Goal: Information Seeking & Learning: Learn about a topic

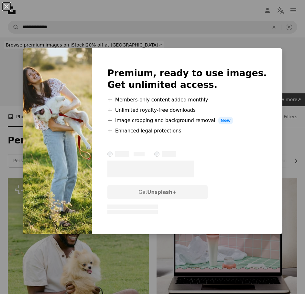
scroll to position [820, 0]
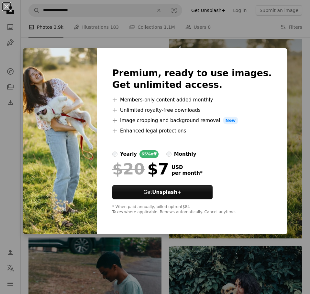
click at [289, 222] on div "An X shape Premium, ready to use images. Get unlimited access. A plus sign Memb…" at bounding box center [155, 147] width 310 height 294
click at [5, 3] on button "An X shape" at bounding box center [7, 7] width 8 height 8
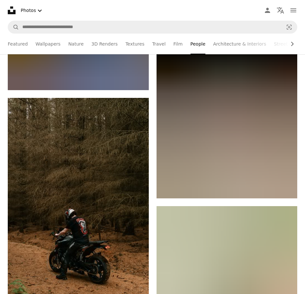
scroll to position [7374, 0]
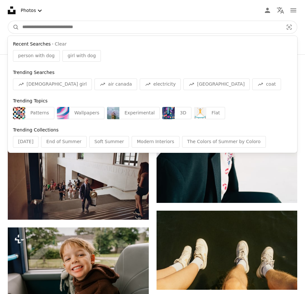
click at [85, 21] on input "Find visuals sitewide" at bounding box center [150, 27] width 262 height 12
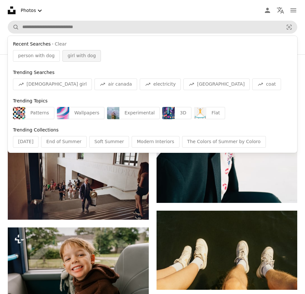
click at [87, 53] on span "girl with dog" at bounding box center [82, 56] width 28 height 6
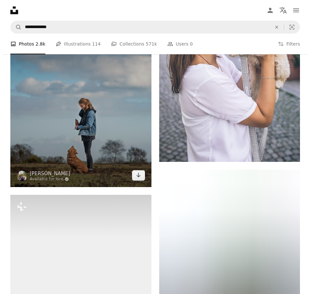
scroll to position [841, 0]
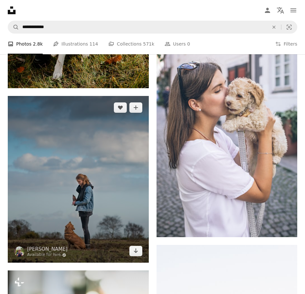
click at [122, 110] on img at bounding box center [78, 179] width 141 height 167
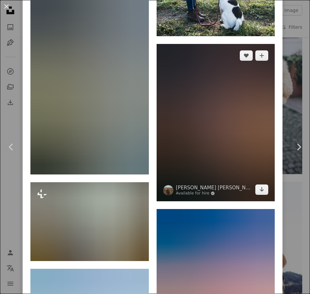
scroll to position [1358, 0]
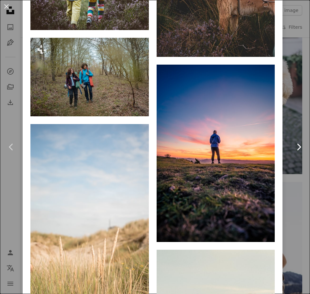
click at [289, 178] on link "Chevron right" at bounding box center [298, 147] width 23 height 62
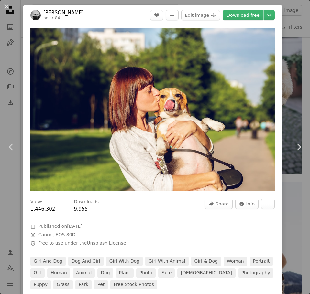
click at [3, 10] on button "An X shape" at bounding box center [7, 7] width 8 height 8
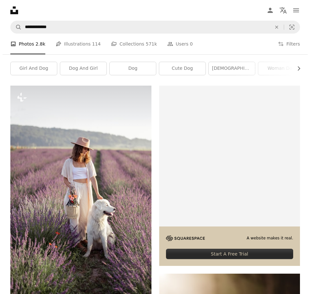
scroll to position [74, 0]
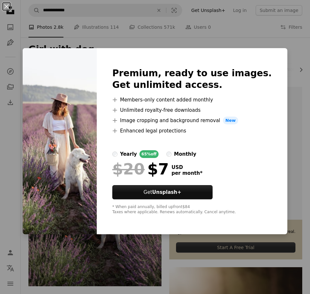
click at [256, 36] on div "An X shape Premium, ready to use images. Get unlimited access. A plus sign Memb…" at bounding box center [155, 147] width 310 height 294
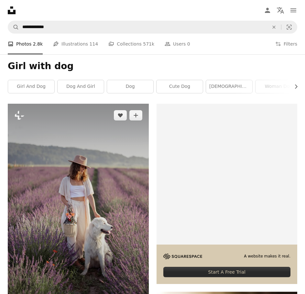
click at [119, 168] on img at bounding box center [78, 209] width 141 height 211
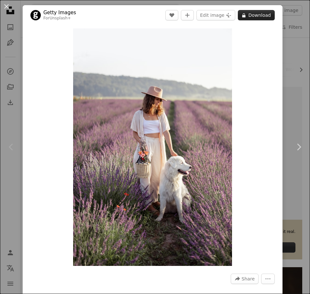
click at [257, 13] on button "A lock Download" at bounding box center [256, 15] width 37 height 10
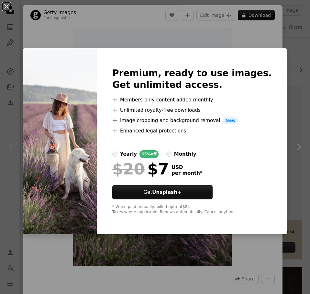
click at [98, 37] on div "An X shape Premium, ready to use images. Get unlimited access. A plus sign Memb…" at bounding box center [155, 147] width 310 height 294
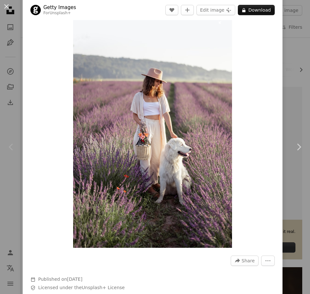
scroll to position [65, 0]
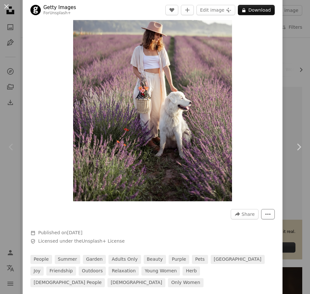
click at [265, 214] on icon "More Actions" at bounding box center [268, 215] width 6 height 6
drag, startPoint x: 264, startPoint y: 214, endPoint x: 259, endPoint y: 210, distance: 6.4
click at [265, 215] on icon "More Actions" at bounding box center [268, 215] width 6 height 6
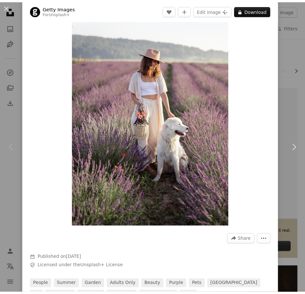
scroll to position [0, 0]
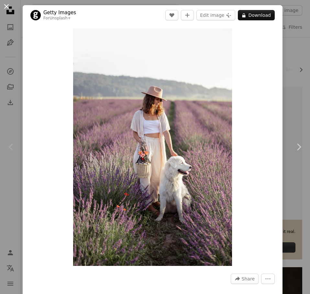
click at [6, 7] on button "An X shape" at bounding box center [7, 7] width 8 height 8
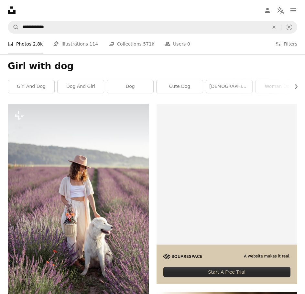
click at [0, 0] on icon "Photos" at bounding box center [0, 0] width 0 height 0
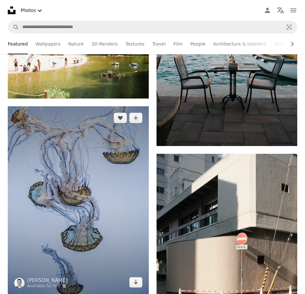
scroll to position [1229, 0]
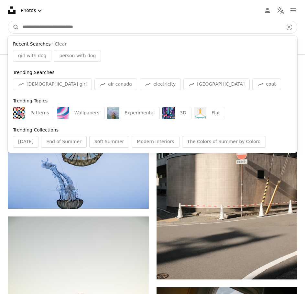
click at [97, 21] on input "Find visuals sitewide" at bounding box center [150, 27] width 262 height 12
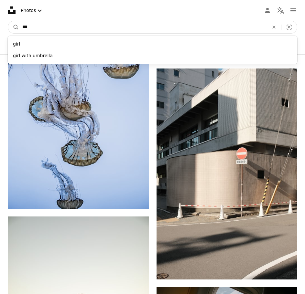
type input "****"
click button "A magnifying glass" at bounding box center [13, 27] width 11 height 12
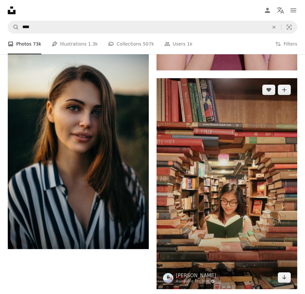
scroll to position [2130, 0]
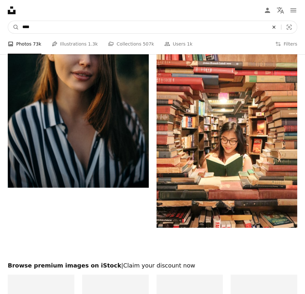
click at [267, 21] on button "An X shape" at bounding box center [274, 27] width 14 height 12
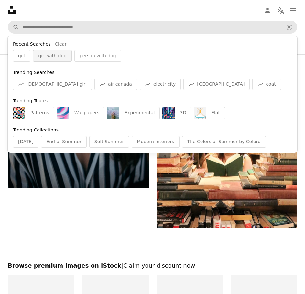
click at [66, 53] on span "girl with dog" at bounding box center [52, 56] width 28 height 6
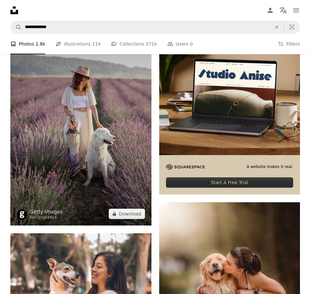
scroll to position [226, 0]
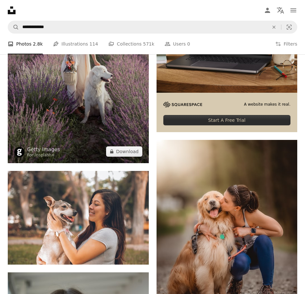
click at [126, 83] on img at bounding box center [78, 57] width 141 height 211
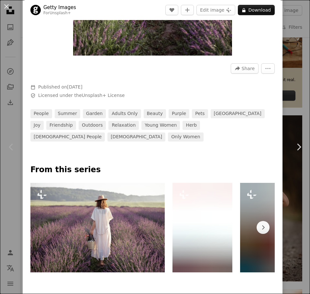
scroll to position [291, 0]
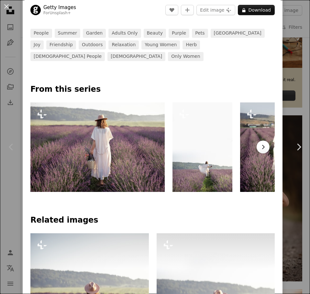
click at [260, 144] on icon "Chevron right" at bounding box center [263, 147] width 6 height 6
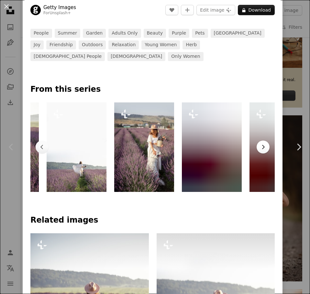
scroll to position [0, 142]
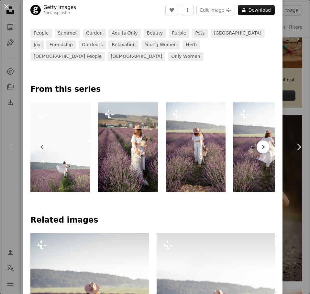
click at [260, 144] on icon "Chevron right" at bounding box center [263, 147] width 6 height 6
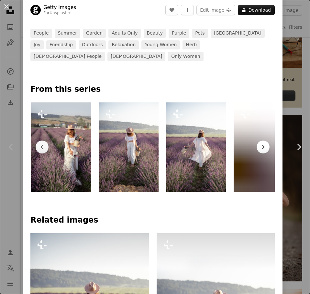
scroll to position [0, 210]
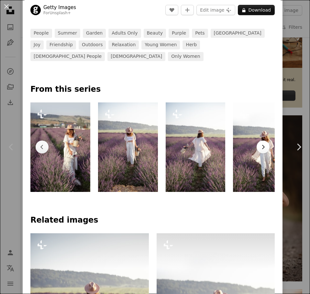
click at [260, 144] on icon "Chevron right" at bounding box center [263, 147] width 6 height 6
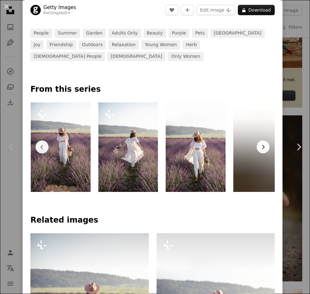
scroll to position [0, 277]
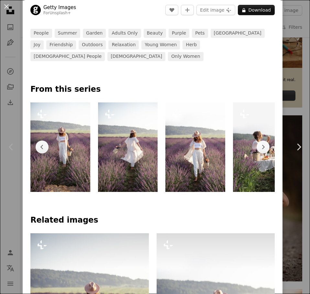
click at [91, 144] on div "Plus sign for Unsplash+ Plus sign for Unsplash+ Plus sign for Unsplash+ Plus si…" at bounding box center [152, 148] width 244 height 90
click at [83, 144] on img at bounding box center [60, 148] width 60 height 90
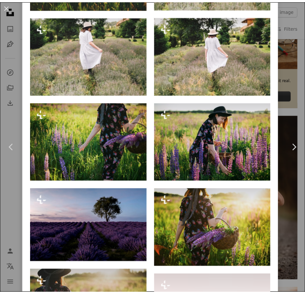
scroll to position [1229, 0]
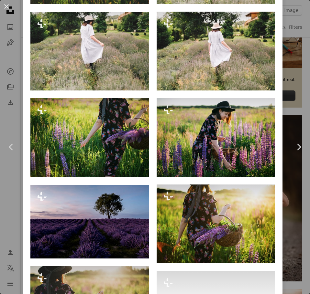
drag, startPoint x: 8, startPoint y: 5, endPoint x: 27, endPoint y: 9, distance: 19.1
click at [8, 5] on button "An X shape" at bounding box center [7, 7] width 8 height 8
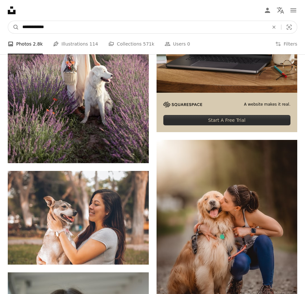
click at [98, 21] on input "**********" at bounding box center [143, 27] width 248 height 12
drag, startPoint x: 86, startPoint y: 12, endPoint x: 44, endPoint y: 6, distance: 41.8
click at [44, 21] on input "**********" at bounding box center [143, 27] width 248 height 12
type input "**********"
click button "A magnifying glass" at bounding box center [13, 27] width 11 height 12
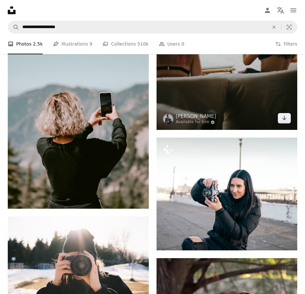
scroll to position [970, 0]
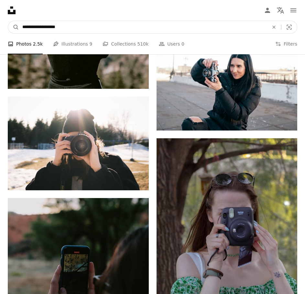
drag, startPoint x: 96, startPoint y: 10, endPoint x: 50, endPoint y: 17, distance: 46.4
click at [50, 17] on nav "**********" at bounding box center [152, 27] width 305 height 21
type input "**********"
click button "A magnifying glass" at bounding box center [13, 27] width 11 height 12
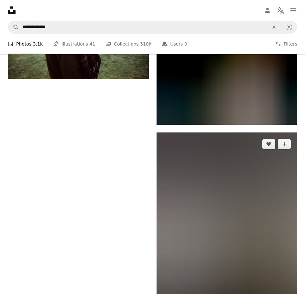
scroll to position [1617, 0]
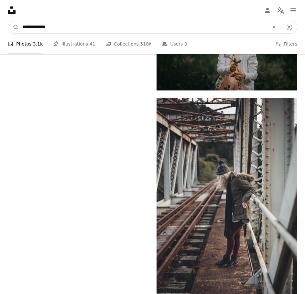
drag, startPoint x: 71, startPoint y: 9, endPoint x: 51, endPoint y: 14, distance: 20.4
click at [51, 21] on input "**********" at bounding box center [143, 27] width 248 height 12
type input "**********"
click button "A magnifying glass" at bounding box center [13, 27] width 11 height 12
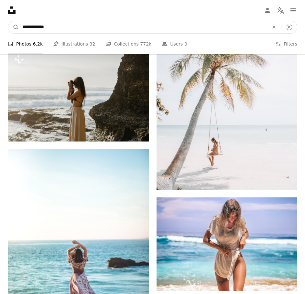
scroll to position [1229, 0]
drag, startPoint x: 87, startPoint y: 7, endPoint x: 49, endPoint y: 15, distance: 39.1
click at [49, 21] on input "**********" at bounding box center [143, 27] width 248 height 12
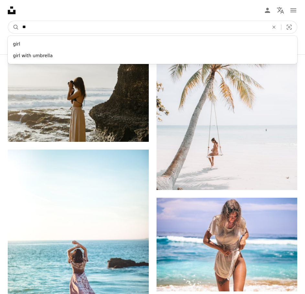
type input "*"
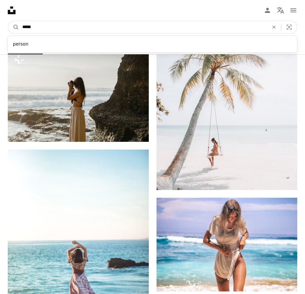
type input "******"
click button "A magnifying glass" at bounding box center [13, 27] width 11 height 12
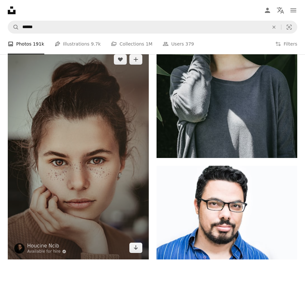
scroll to position [1763, 0]
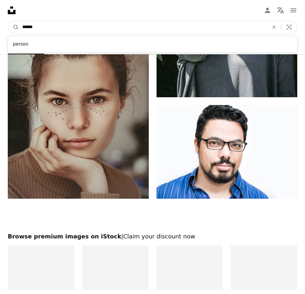
drag, startPoint x: 92, startPoint y: 9, endPoint x: 20, endPoint y: 11, distance: 71.5
type input "**********"
click at [8, 21] on button "A magnifying glass" at bounding box center [13, 27] width 11 height 12
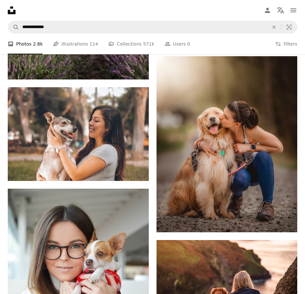
scroll to position [453, 0]
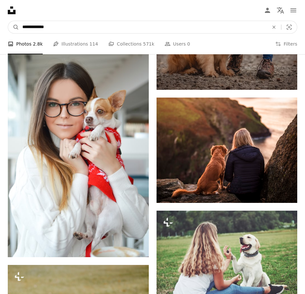
click at [81, 21] on input "**********" at bounding box center [143, 27] width 248 height 12
type input "**********"
click button "A magnifying glass" at bounding box center [13, 27] width 11 height 12
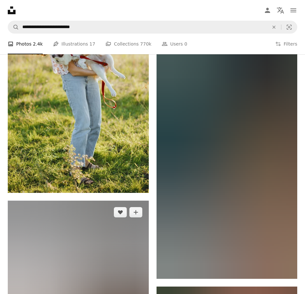
scroll to position [1423, 0]
